Goal: Transaction & Acquisition: Purchase product/service

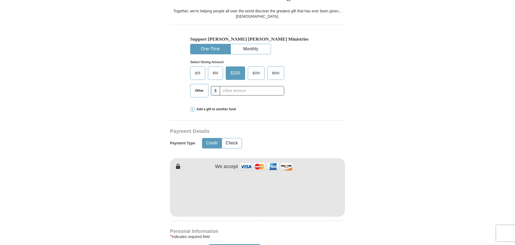
scroll to position [162, 0]
click at [192, 107] on span at bounding box center [192, 109] width 4 height 4
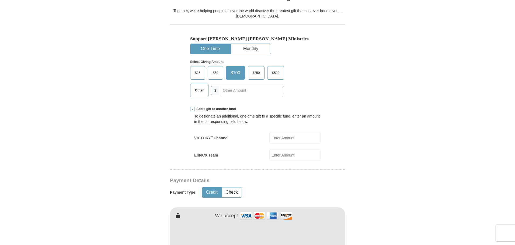
click at [282, 132] on input "VICTORY ™ Channel" at bounding box center [294, 138] width 51 height 12
type input "50.00"
click at [198, 86] on span "Other" at bounding box center [199, 90] width 14 height 8
click at [0, 0] on input "Other" at bounding box center [0, 0] width 0 height 0
type input "0"
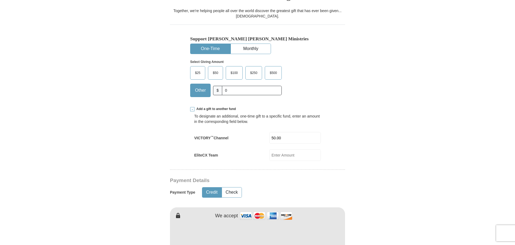
click at [168, 114] on form "Already have an account? Sign in for faster giving. Don't have an account? Crea…" at bounding box center [257, 226] width 307 height 733
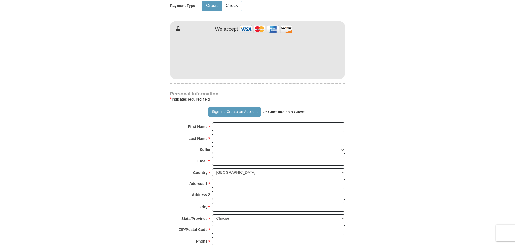
scroll to position [350, 0]
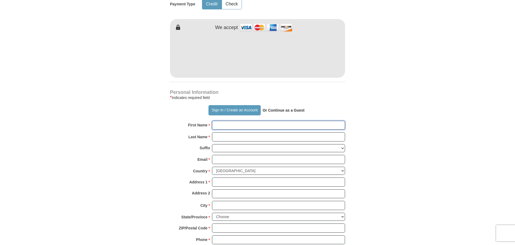
click at [228, 121] on input "First Name *" at bounding box center [278, 125] width 133 height 9
type input "[PERSON_NAME]"
click at [235, 132] on input "Last Name *" at bounding box center [278, 136] width 133 height 9
type input "[PERSON_NAME]"
click at [234, 155] on input "Email *" at bounding box center [278, 159] width 133 height 9
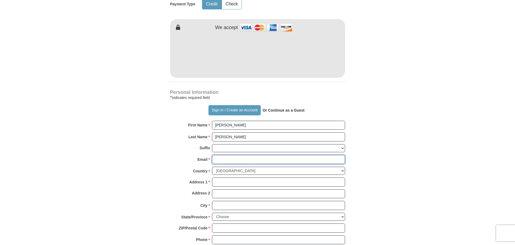
type input "[EMAIL_ADDRESS][DOMAIN_NAME]"
type input "[STREET_ADDRESS]"
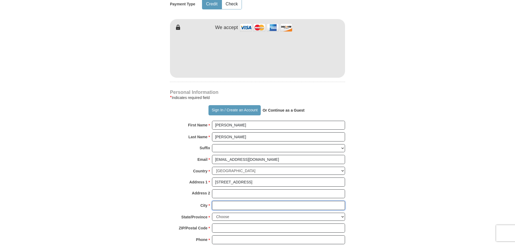
type input "[GEOGRAPHIC_DATA]"
select select "IL"
type input "60644"
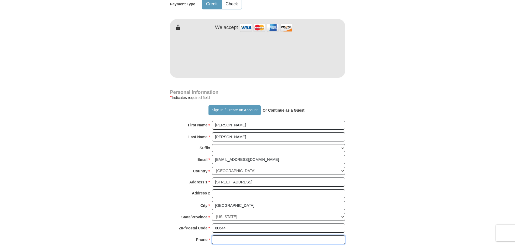
type input "7088292230"
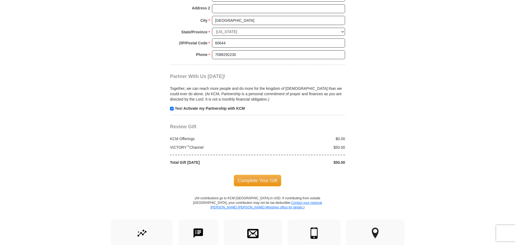
scroll to position [538, 0]
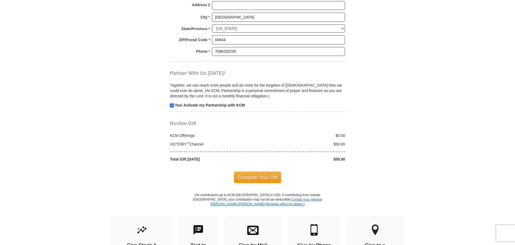
click at [171, 104] on input "checkbox" at bounding box center [172, 106] width 4 height 4
checkbox input "false"
click at [254, 172] on span "Complete Your Gift" at bounding box center [258, 177] width 48 height 11
